Goal: Navigation & Orientation: Find specific page/section

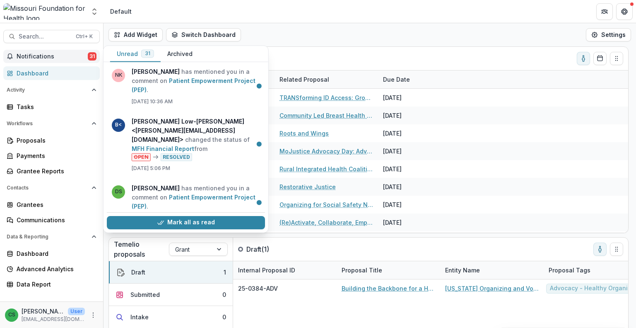
scroll to position [252, 0]
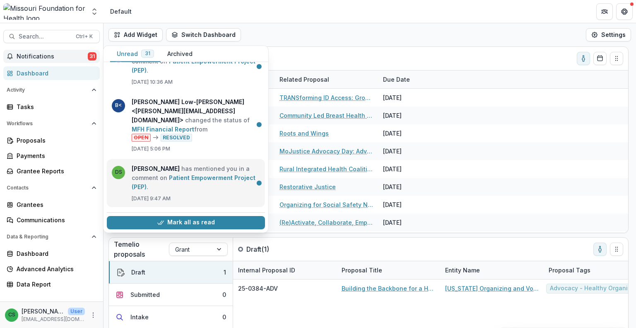
click at [188, 174] on link "Patient Empowerment Project (PEP)" at bounding box center [194, 182] width 124 height 16
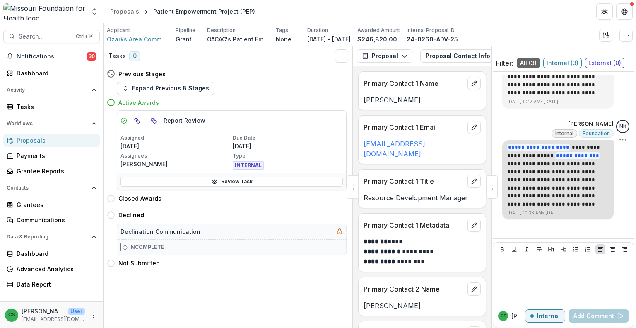
scroll to position [23, 0]
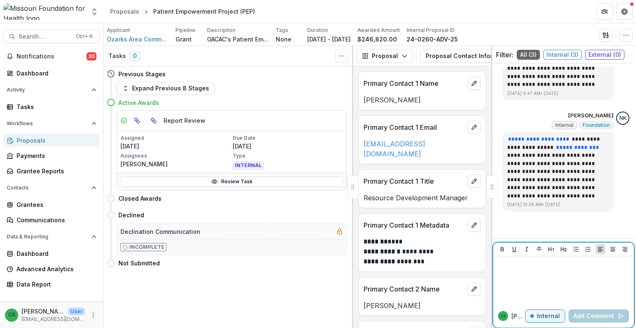
click at [563, 280] on div at bounding box center [564, 279] width 134 height 41
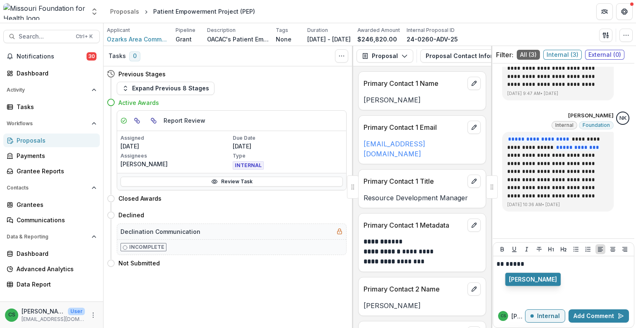
click at [561, 280] on button "[PERSON_NAME]" at bounding box center [532, 279] width 55 height 13
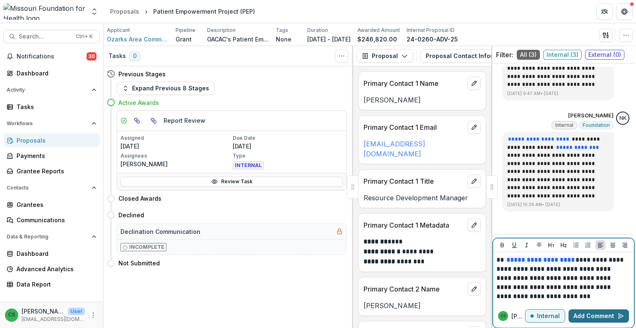
click at [600, 311] on button "Add Comment" at bounding box center [599, 315] width 60 height 13
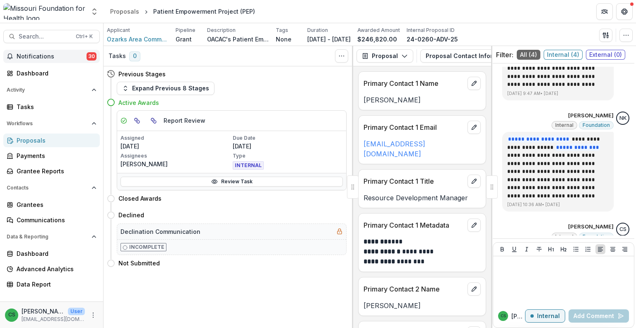
click at [36, 61] on button "Notifications 30" at bounding box center [51, 56] width 96 height 13
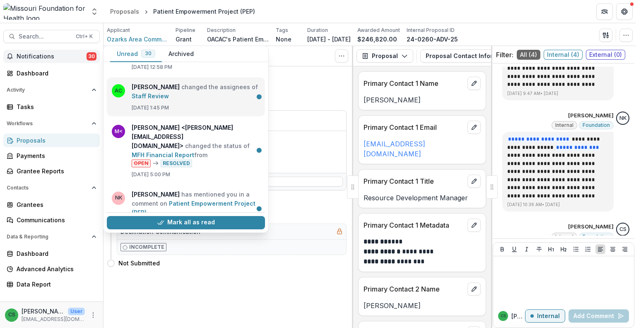
scroll to position [124, 0]
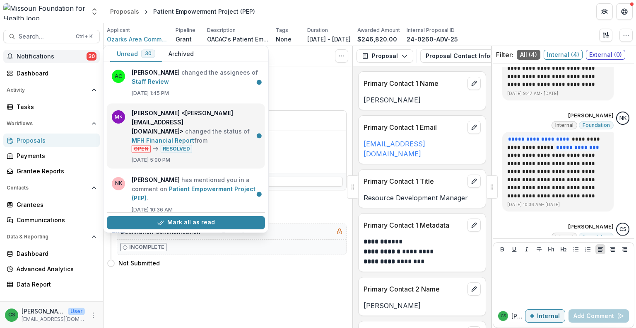
click at [194, 137] on link "MFH Financial Report" at bounding box center [163, 140] width 63 height 7
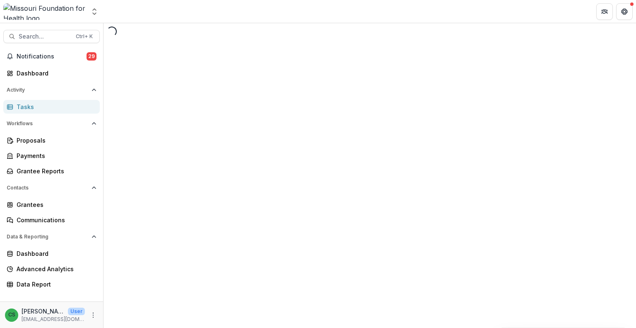
select select "********"
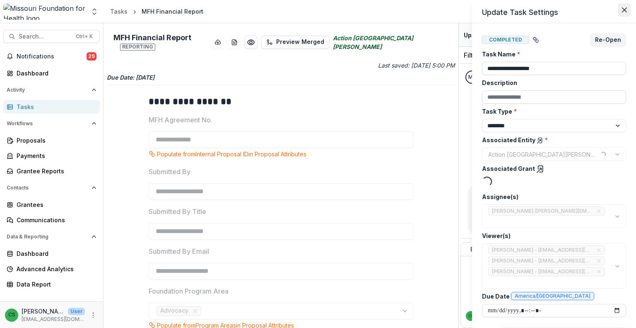
click at [629, 13] on button "Close" at bounding box center [624, 9] width 13 height 13
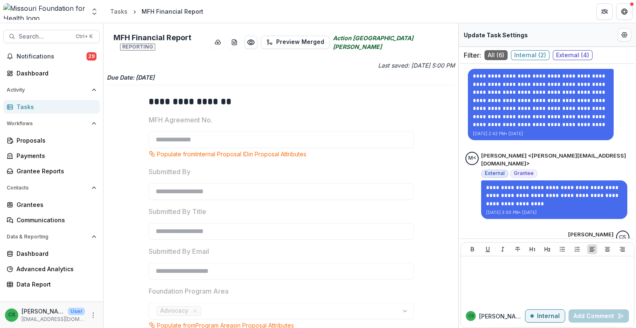
scroll to position [290, 0]
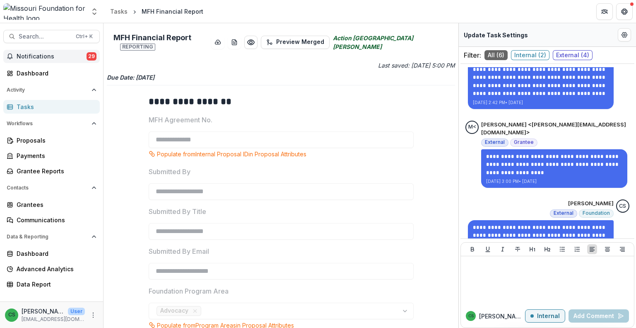
click at [86, 55] on span "Notifications" at bounding box center [52, 56] width 70 height 7
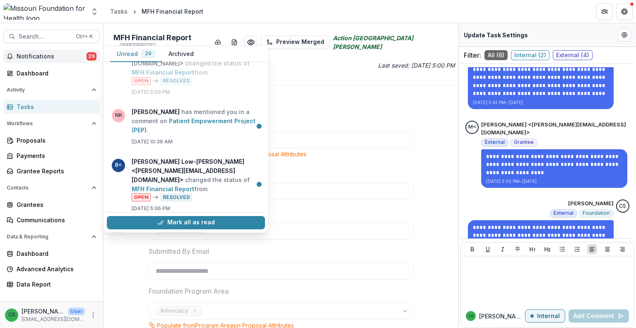
scroll to position [207, 0]
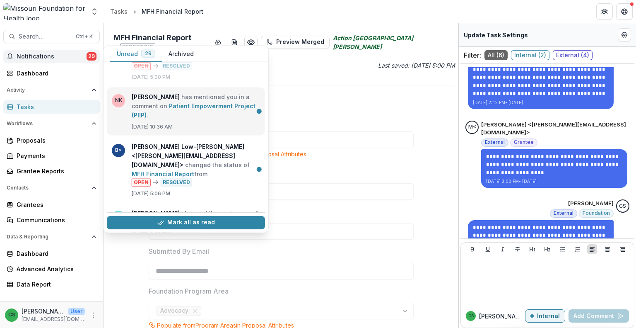
click at [201, 107] on link "Patient Empowerment Project (PEP)" at bounding box center [194, 110] width 124 height 16
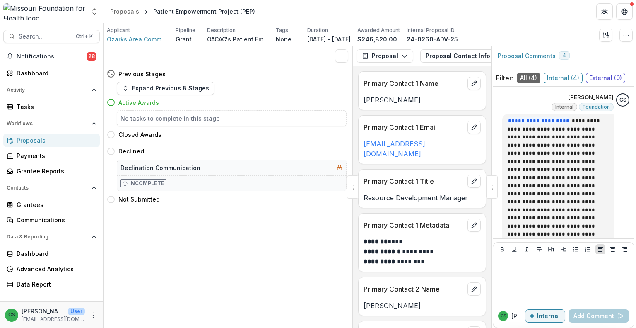
scroll to position [348, 0]
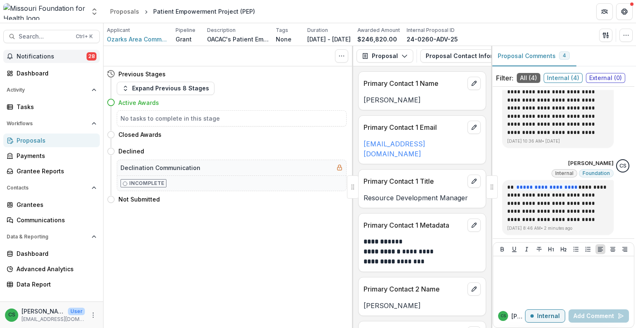
click at [75, 62] on button "Notifications 28" at bounding box center [51, 56] width 96 height 13
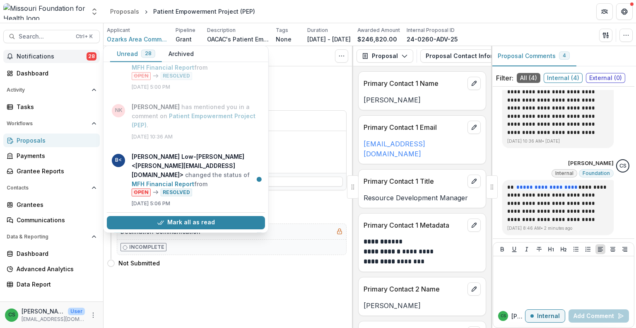
scroll to position [248, 0]
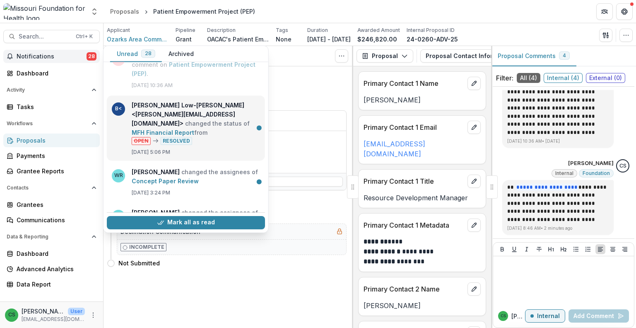
click at [194, 128] on link "MFH Financial Report" at bounding box center [163, 131] width 63 height 7
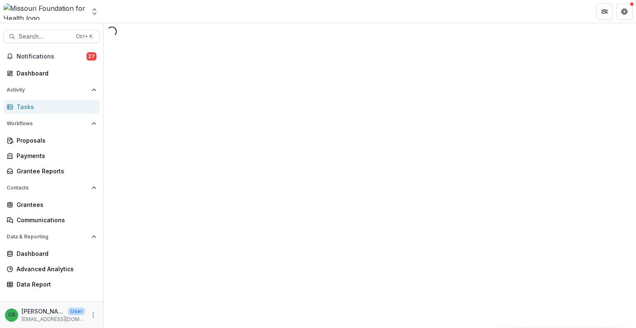
select select "********"
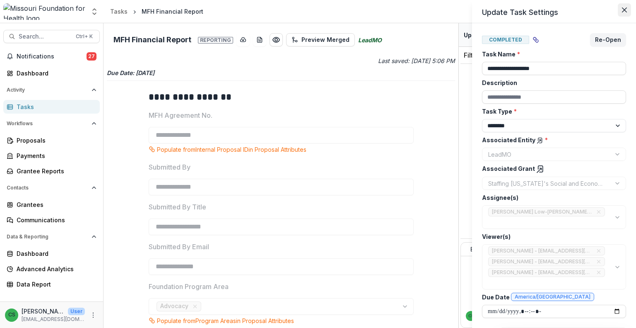
click at [627, 11] on button "Close" at bounding box center [624, 9] width 13 height 13
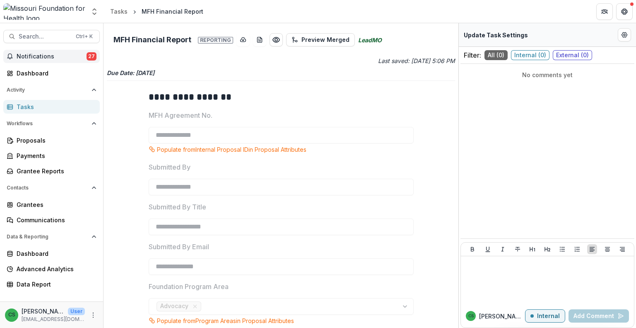
click at [86, 54] on span "Notifications" at bounding box center [52, 56] width 70 height 7
